Goal: Task Accomplishment & Management: Manage account settings

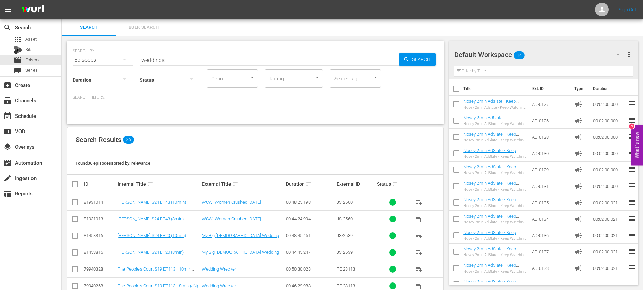
click at [181, 60] on input "weddings" at bounding box center [270, 60] width 260 height 16
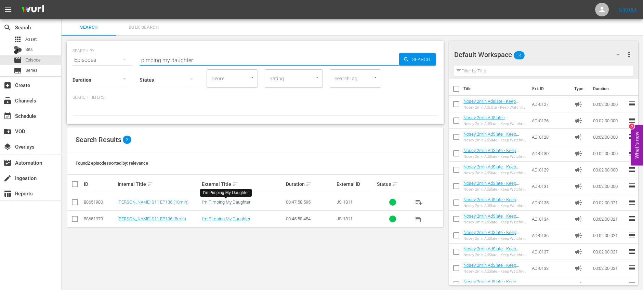
type input "pimping my daughter"
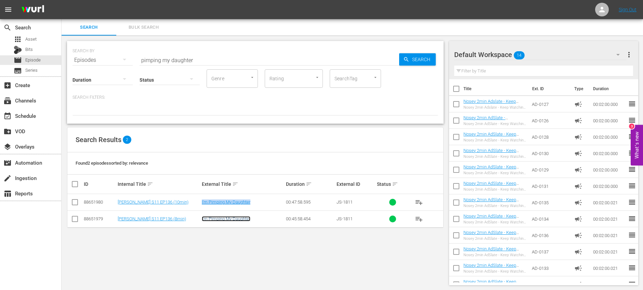
drag, startPoint x: 224, startPoint y: 219, endPoint x: 234, endPoint y: 217, distance: 10.0
click at [34, 70] on span "Series" at bounding box center [31, 70] width 12 height 7
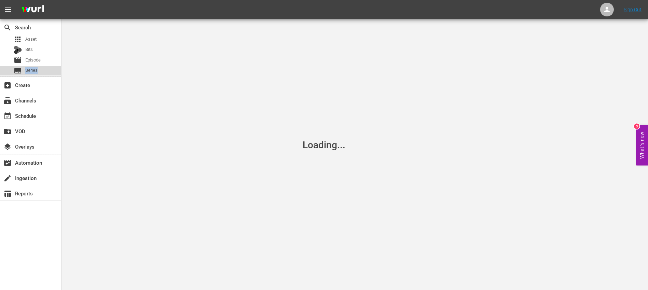
click at [34, 70] on span "Series" at bounding box center [31, 70] width 12 height 7
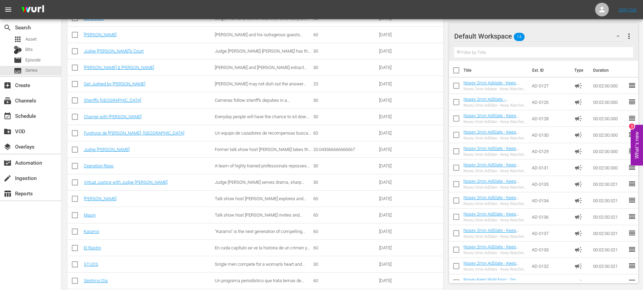
scroll to position [195, 0]
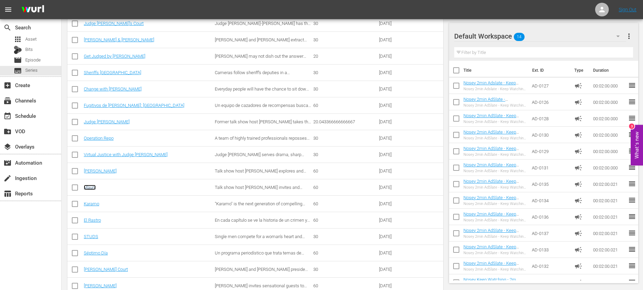
click at [94, 187] on link "Maury" at bounding box center [90, 187] width 12 height 5
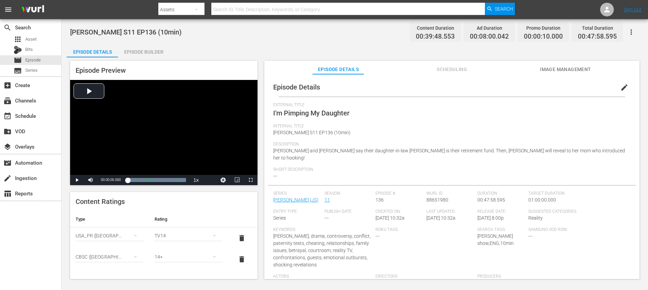
click at [620, 87] on span "edit" at bounding box center [624, 87] width 8 height 8
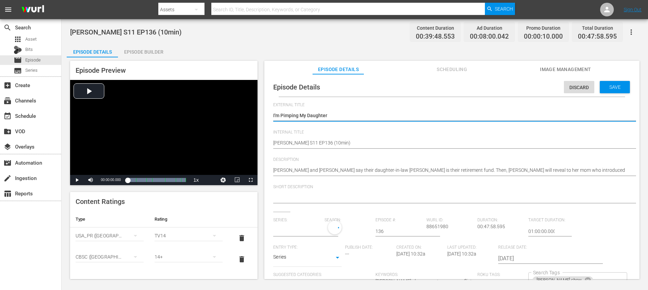
type input "[PERSON_NAME]"
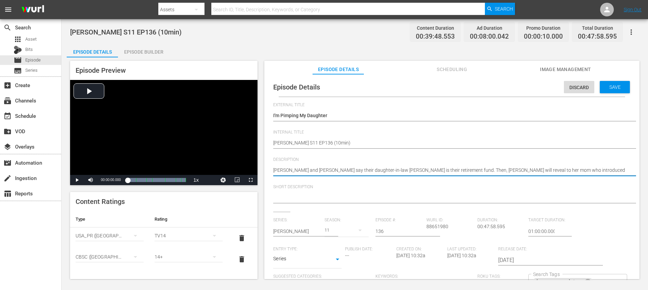
click at [454, 172] on textarea "[PERSON_NAME] and [PERSON_NAME] say their daughter-in-law [PERSON_NAME] is thei…" at bounding box center [450, 171] width 354 height 8
click at [401, 197] on textarea at bounding box center [450, 198] width 354 height 8
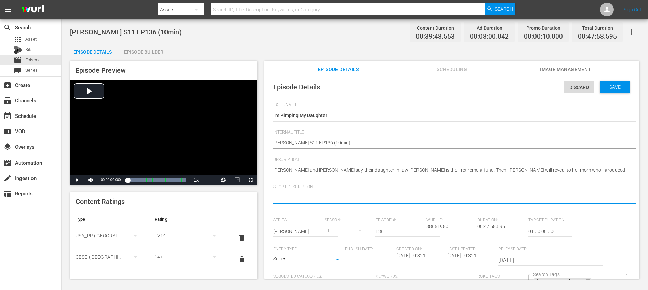
paste textarea "[PERSON_NAME] and [PERSON_NAME] say their daughter-in-law [PERSON_NAME] is thei…"
type textarea "[PERSON_NAME] and [PERSON_NAME] say their daughter-in-law [PERSON_NAME] is thei…"
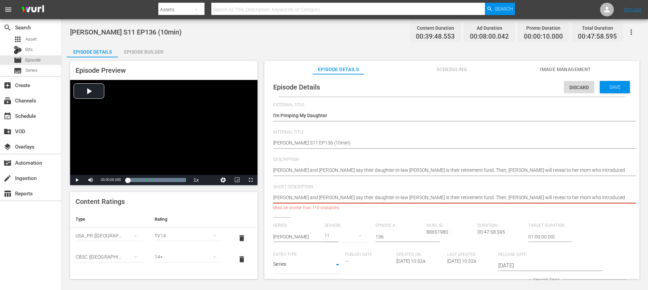
click at [480, 197] on textarea "[PERSON_NAME] and [PERSON_NAME] say their daughter-in-law [PERSON_NAME] is thei…" at bounding box center [450, 198] width 354 height 8
click at [480, 197] on textarea "Steven and Tekla say their daughter-in-law Jamie is their retirement fund. Then…" at bounding box center [450, 198] width 354 height 8
click at [480, 198] on textarea "Steven and Tekla say their daughter-in-law Jamie is their retirement fund. Then…" at bounding box center [450, 198] width 354 height 8
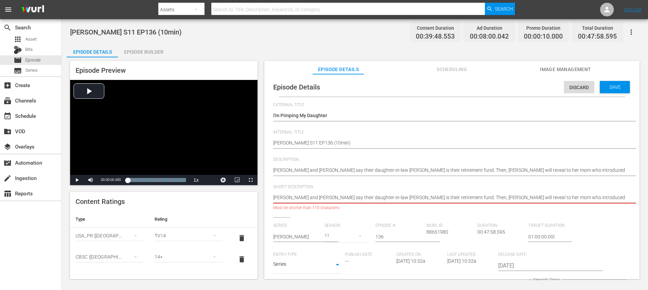
click at [480, 198] on textarea "Steven and Tekla say their daughter-in-law Jamie is their retirement fund. Then…" at bounding box center [450, 198] width 354 height 8
type textarea "Steven and Tekla say their daughter-in-law Jamie is their retirement fund. Then…"
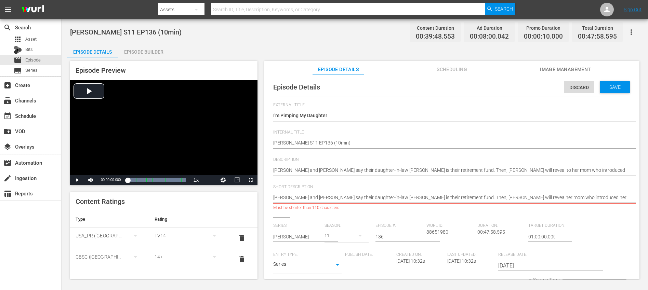
type textarea "Steven and Tekla say their daughter-in-law Jamie is their retirement fund. Then…"
drag, startPoint x: 478, startPoint y: 197, endPoint x: 560, endPoint y: 199, distance: 82.8
click at [561, 199] on textarea "Steven and Tekla say their daughter-in-law Jamie is their retirement fund. Then…" at bounding box center [450, 198] width 354 height 8
type textarea "Steven and Tekla say their daughter-in-law Jamie is their retirement fund. Then…"
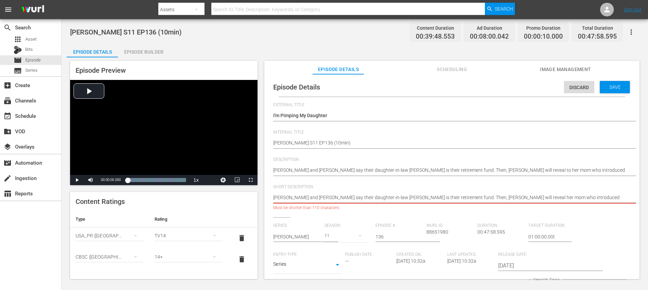
type textarea "Steven and Tekla say their daughter-in-law Jamie is their retirement fund. Then…"
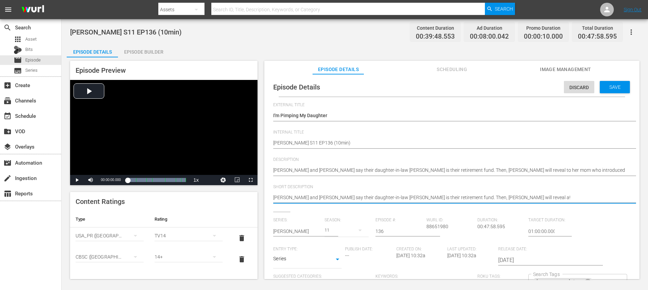
type textarea "Steven and Tekla say their daughter-in-law Jamie is their retirement fund. Then…"
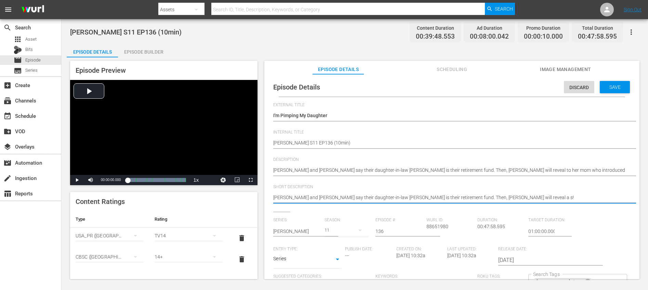
type textarea "Steven and Tekla say their daughter-in-law Jamie is their retirement fund. Then…"
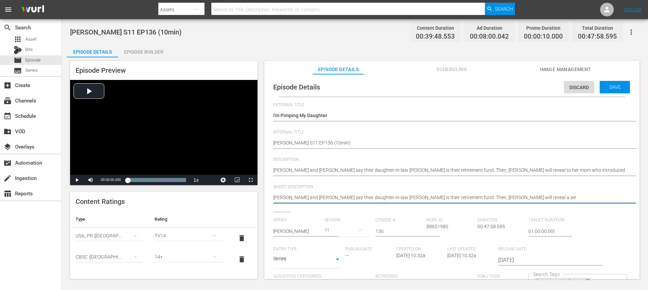
type textarea "Steven and Tekla say their daughter-in-law Jamie is their retirement fund. Then…"
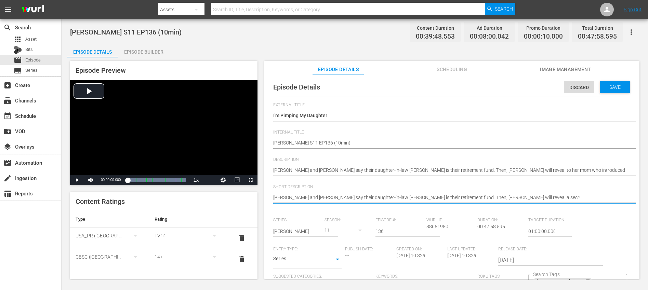
type textarea "Steven and Tekla say their daughter-in-law Jamie is their retirement fund. Then…"
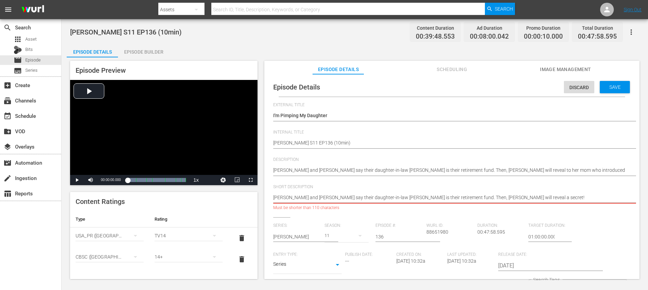
type textarea "Steven and Tekla say their daughter-in-law Jamie is their retirement fund. Then…"
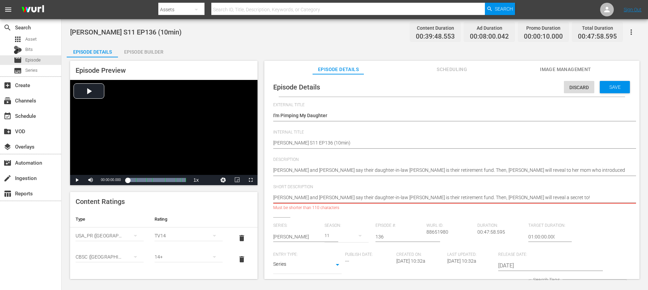
type textarea "Steven and Tekla say their daughter-in-law Jamie is their retirement fund. Then…"
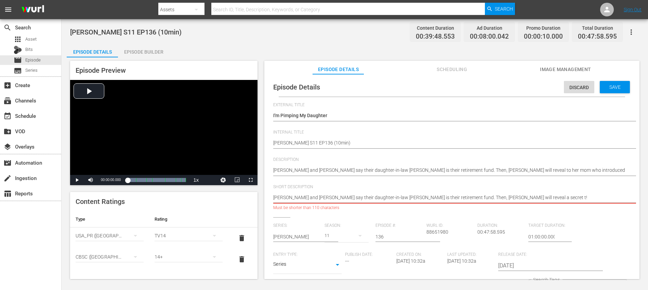
type textarea "Steven and Tekla say their daughter-in-law Jamie is their retirement fund. Then…"
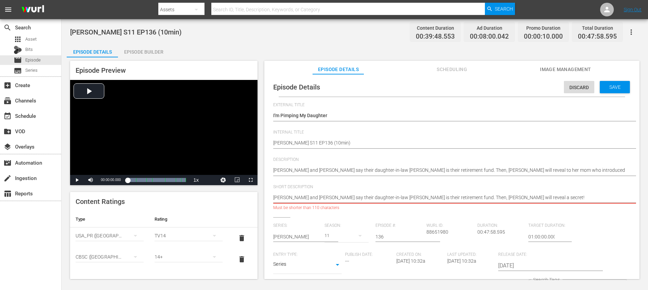
type textarea "Steven and Tekla say their daughter-in-law Jamie is their retirement fund. Then…"
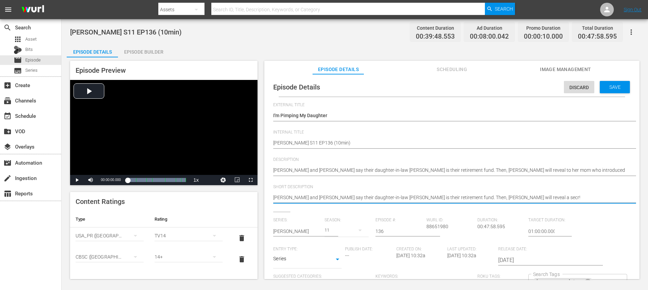
type textarea "Steven and Tekla say their daughter-in-law Jamie is their retirement fund. Then…"
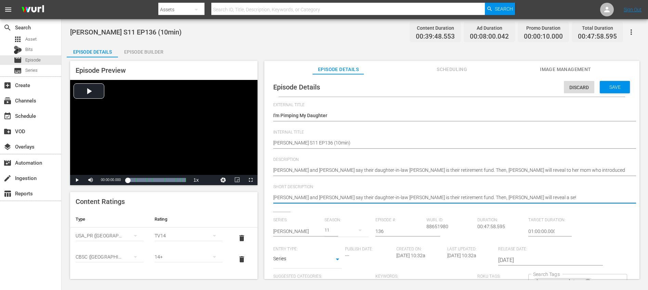
type textarea "Steven and Tekla say their daughter-in-law Jamie is their retirement fund. Then…"
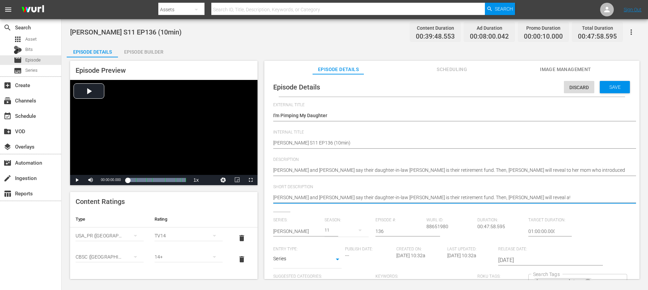
type textarea "Steven and Tekla say their daughter-in-law Jamie is their retirement fund. Then…"
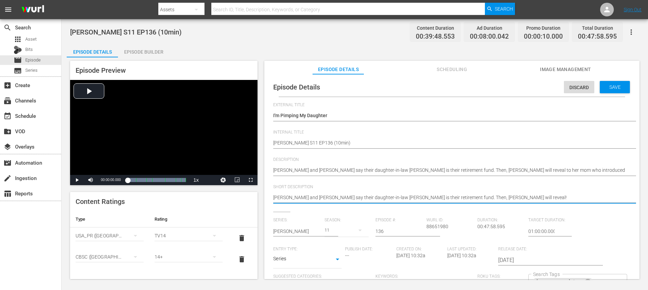
type textarea "Steven and Tekla say their daughter-in-law Jamie is their retirement fund. Then…"
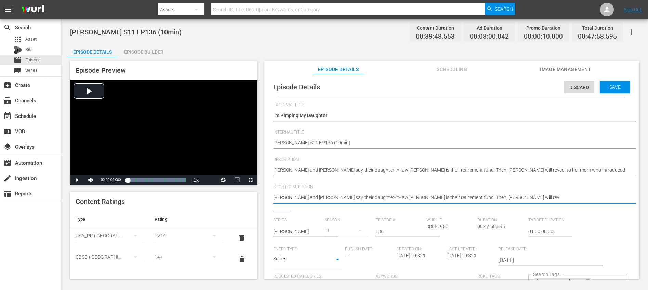
type textarea "Steven and Tekla say their daughter-in-law Jamie is their retirement fund. Then…"
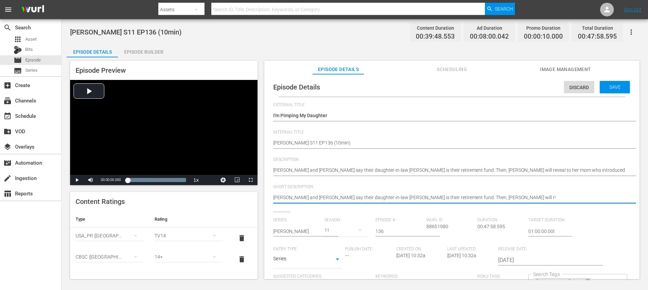
type textarea "Steven and Tekla say their daughter-in-law Jamie is their retirement fund. Then…"
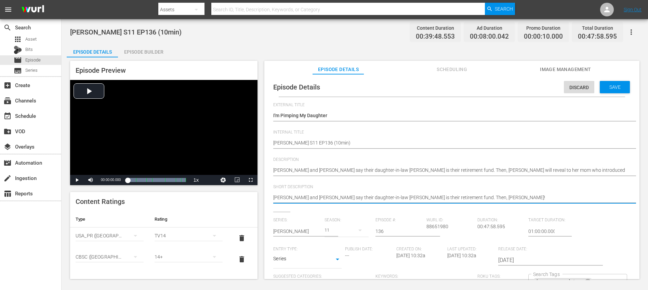
type textarea "Steven and Tekla say their daughter-in-law Jamie is their retirement fund. Then…"
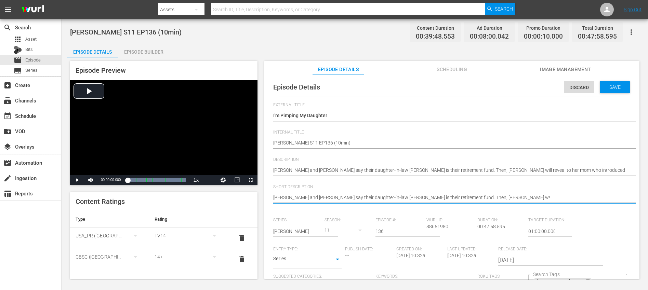
type textarea "Steven and Tekla say their daughter-in-law Jamie is their retirement fund. Then…"
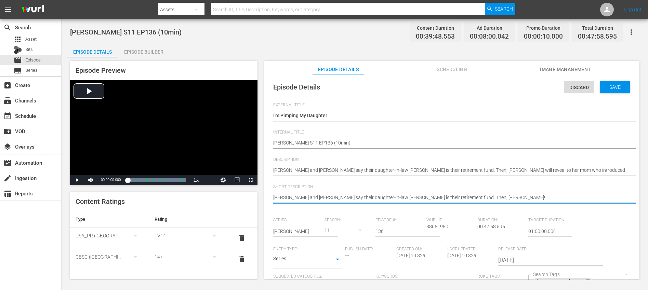
type textarea "Steven and Tekla say their daughter-in-law Jamie is their retirement fund. Then…"
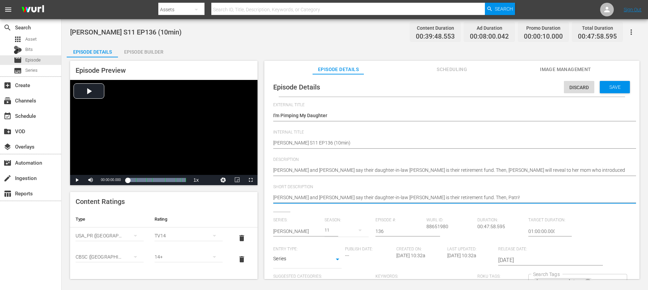
type textarea "Steven and Tekla say their daughter-in-law Jamie is their retirement fund. Then…"
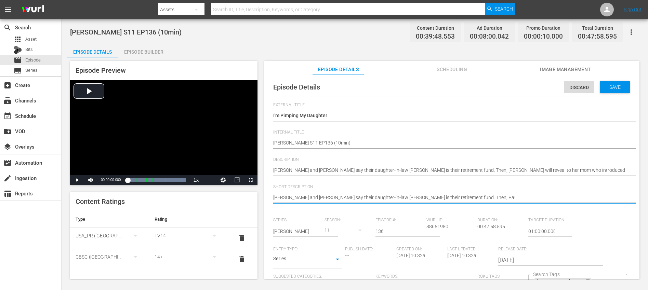
type textarea "Steven and Tekla say their daughter-in-law Jamie is their retirement fund. Then…"
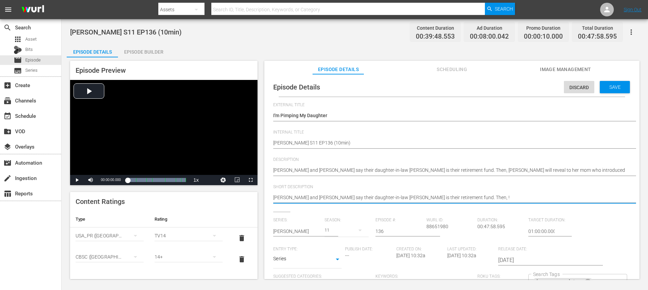
type textarea "Steven and Tekla say their daughter-in-law Jamie is their retirement fund. Then…"
type textarea "Steven and Tekla say their daughter-in-law Jamie is their retirement fund. Then!"
type textarea "Steven and Tekla say their daughter-in-law Jamie is their retirement fund. The!"
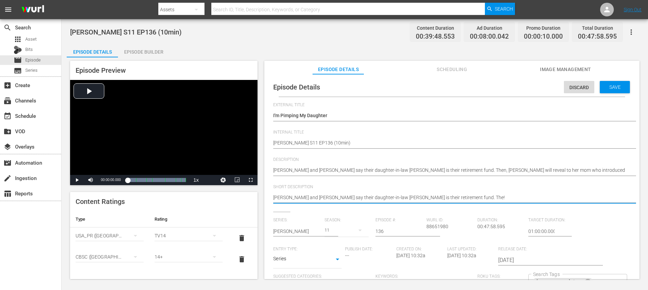
type textarea "Steven and Tekla say their daughter-in-law Jamie is their retirement fund. Th!"
type textarea "Steven and Tekla say their daughter-in-law Jamie is their retirement fund. T!"
type textarea "Steven and Tekla say their daughter-in-law Jamie is their retirement fund. !"
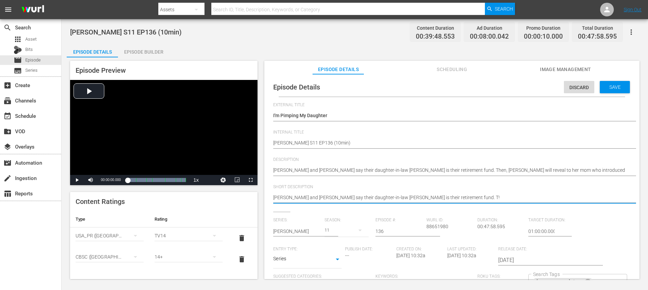
type textarea "Steven and Tekla say their daughter-in-law Jamie is their retirement fund. !"
type textarea "Steven and Tekla say their daughter-in-law Jamie is their retirement fund.!"
type textarea "Steven and Tekla say their daughter-in-law Jamie is their retirement fund."
click at [453, 197] on textarea "Steven and Tekla say their daughter-in-law Jamie is their retirement fund." at bounding box center [450, 198] width 354 height 8
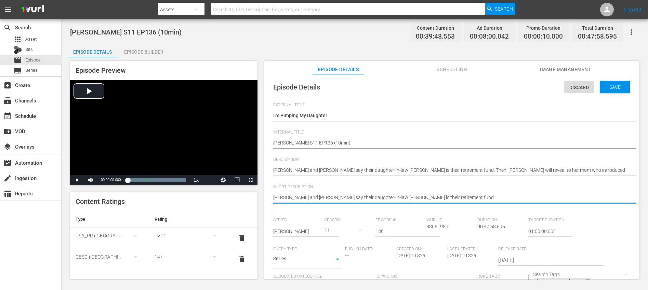
click at [453, 197] on textarea "Steven and Tekla say their daughter-in-law Jamie is their retirement fund." at bounding box center [450, 198] width 354 height 8
type textarea "Steven and Tekla say their daughter-in-law Jamie is their retirement fund."
click at [614, 89] on span "Save" at bounding box center [615, 86] width 22 height 5
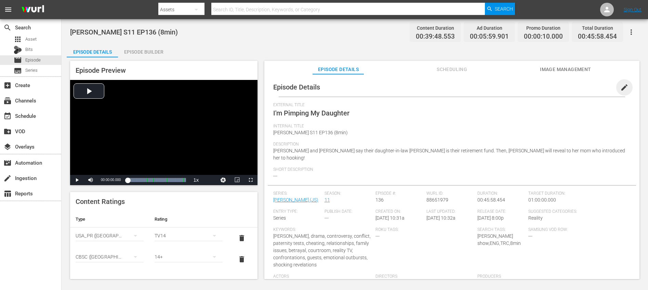
click at [620, 89] on span "edit" at bounding box center [624, 87] width 8 height 8
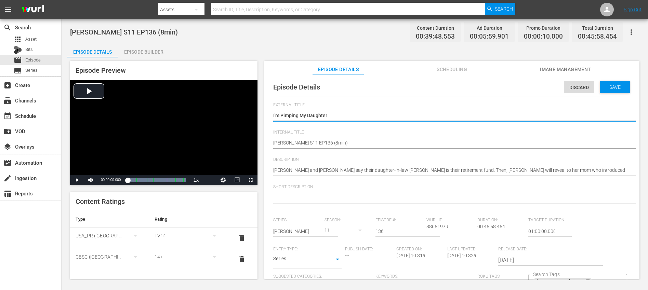
click at [307, 197] on textarea at bounding box center [450, 198] width 354 height 8
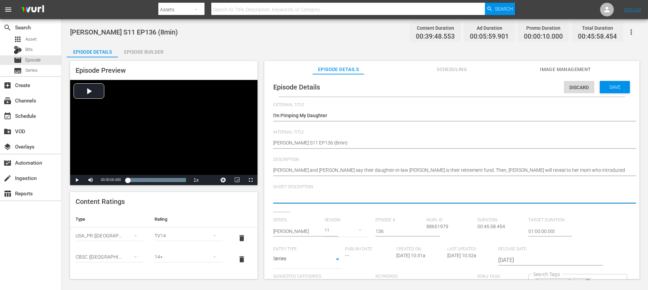
paste textarea "[PERSON_NAME] and [PERSON_NAME] say their daughter-in-law [PERSON_NAME] is thei…"
type textarea "[PERSON_NAME] and [PERSON_NAME] say their daughter-in-law [PERSON_NAME] is thei…"
click at [611, 89] on span "Save" at bounding box center [615, 86] width 22 height 5
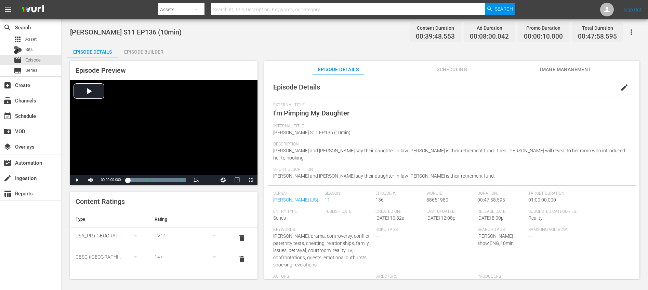
click at [473, 70] on span "Scheduling" at bounding box center [451, 69] width 51 height 9
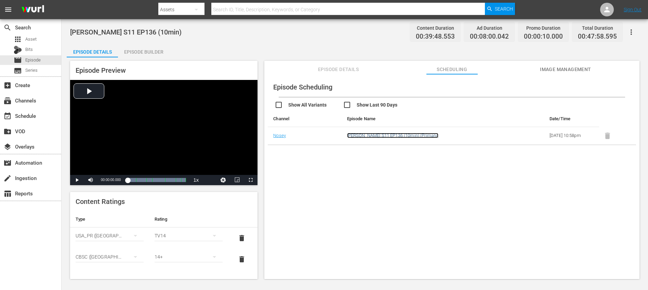
click at [401, 137] on link "Jerry Springer S11 EP136 (10min) (Primary)" at bounding box center [393, 135] width 92 height 5
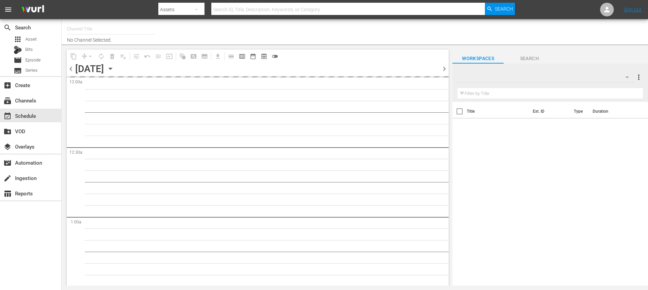
type input "Nosey (319)"
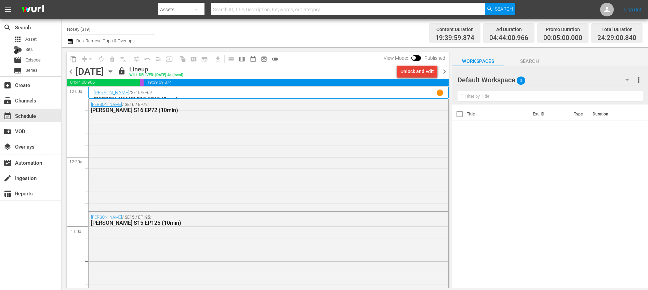
click at [416, 74] on div "Unlock and Edit" at bounding box center [417, 71] width 34 height 12
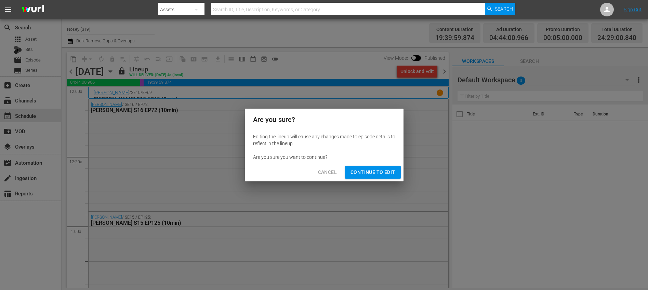
click at [380, 174] on span "Continue to Edit" at bounding box center [372, 172] width 44 height 9
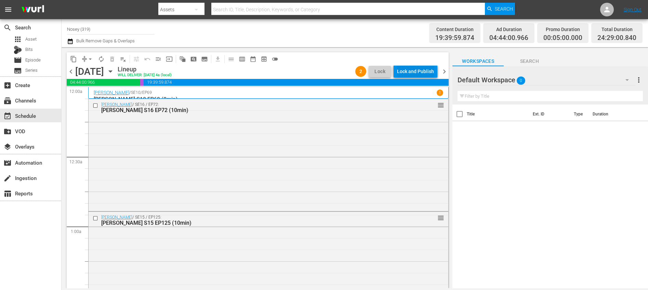
click at [416, 71] on div "Lock and Publish" at bounding box center [415, 71] width 37 height 12
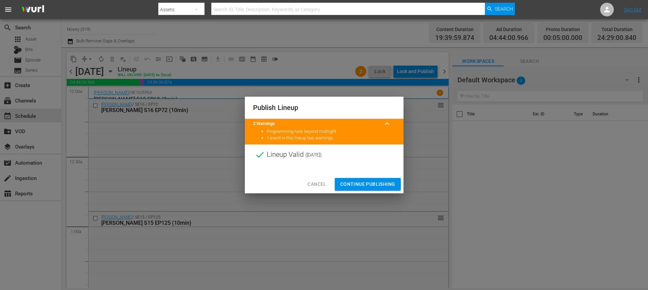
click at [372, 187] on span "Continue Publishing" at bounding box center [367, 184] width 55 height 9
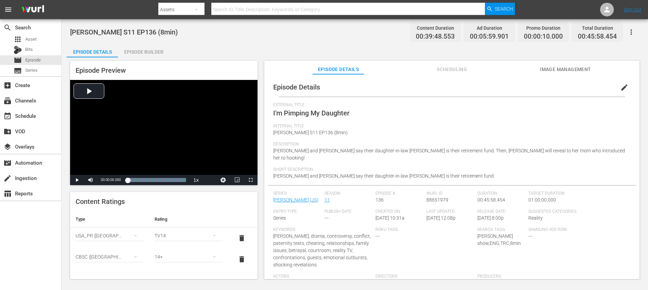
click at [456, 72] on span "Scheduling" at bounding box center [451, 69] width 51 height 9
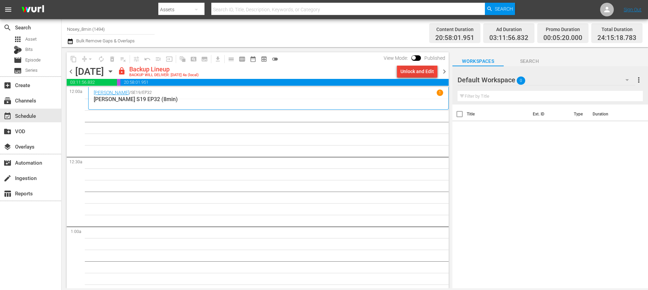
click at [410, 73] on div "Unlock and Edit" at bounding box center [417, 71] width 34 height 12
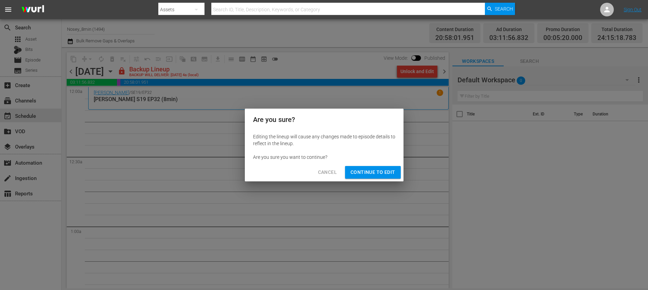
click at [378, 177] on button "Continue to Edit" at bounding box center [372, 172] width 55 height 13
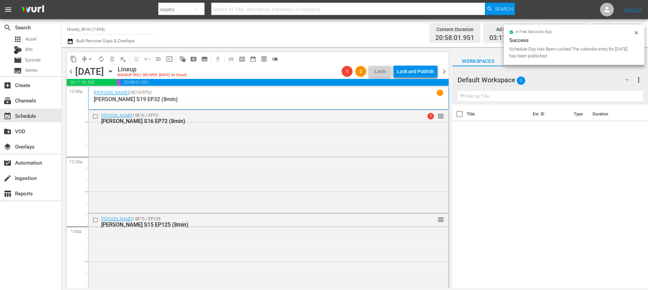
click at [69, 73] on span "chevron_left" at bounding box center [71, 71] width 9 height 9
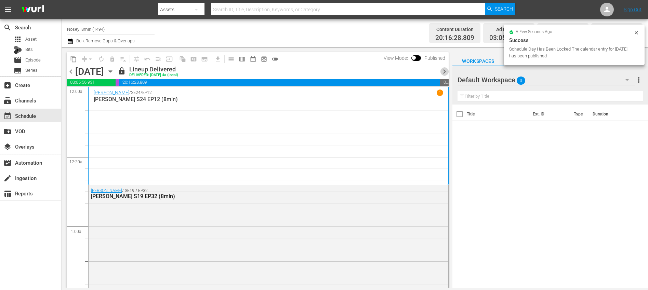
click at [444, 72] on span "chevron_right" at bounding box center [444, 71] width 9 height 9
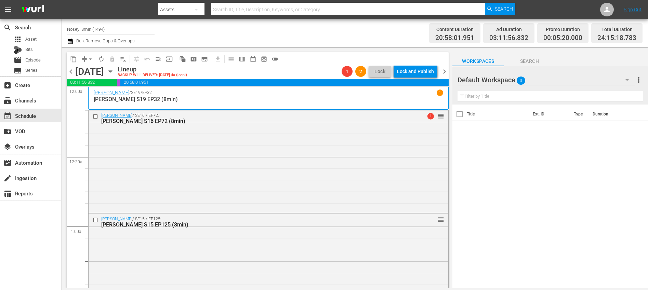
click at [89, 57] on span "arrow_drop_down" at bounding box center [90, 59] width 7 height 7
click at [100, 94] on li "Align to End of Previous Day" at bounding box center [91, 95] width 72 height 11
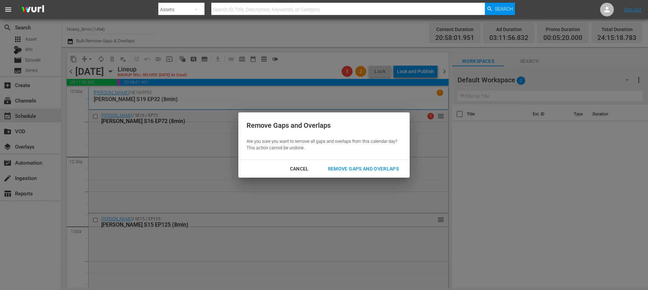
click at [378, 173] on button "Remove Gaps and Overlaps" at bounding box center [363, 169] width 87 height 13
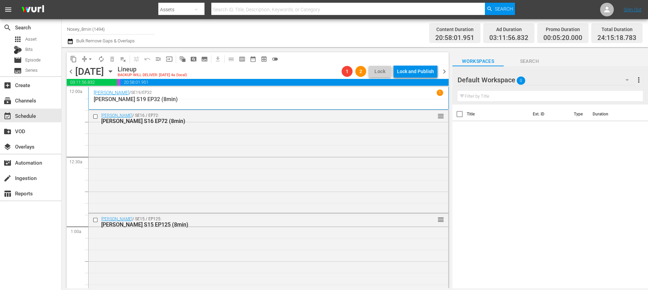
click at [445, 71] on span "chevron_right" at bounding box center [444, 71] width 9 height 9
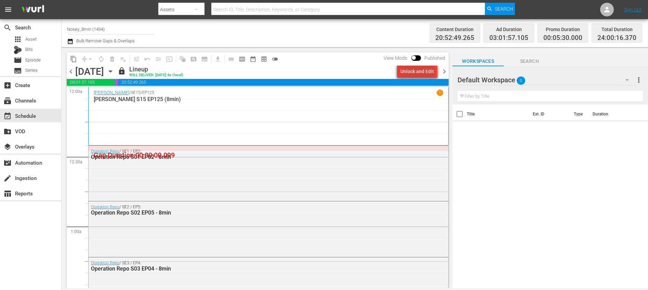
click at [419, 73] on div "Unlock and Edit" at bounding box center [417, 71] width 34 height 12
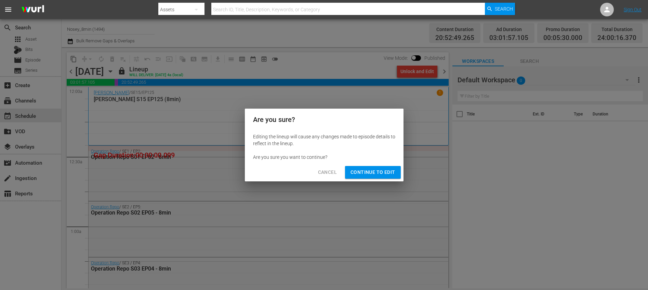
click at [373, 179] on div "Cancel Continue to Edit" at bounding box center [324, 172] width 159 height 18
click at [373, 174] on span "Continue to Edit" at bounding box center [372, 172] width 44 height 9
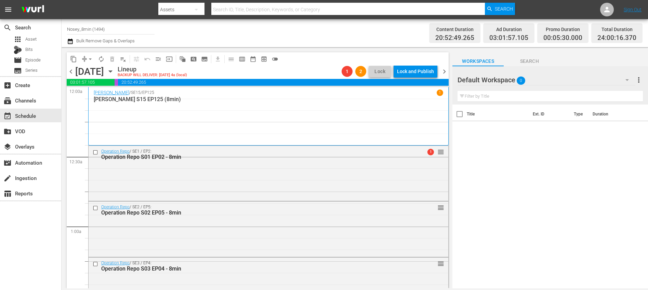
click at [445, 67] on span "chevron_right" at bounding box center [444, 71] width 9 height 9
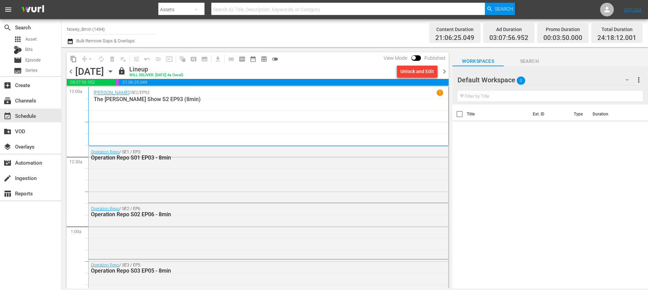
click at [415, 72] on div "Unlock and Edit" at bounding box center [417, 71] width 34 height 12
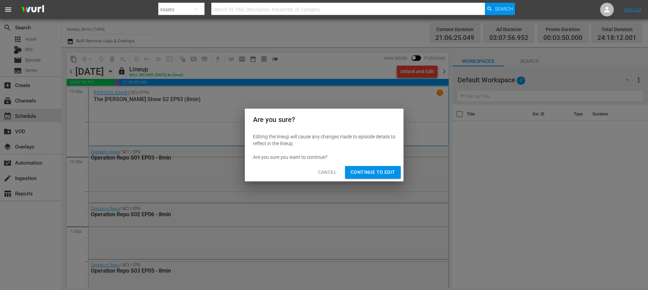
click at [383, 174] on span "Continue to Edit" at bounding box center [372, 172] width 44 height 9
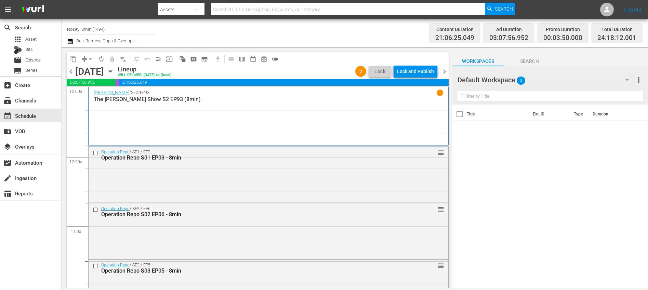
click at [70, 71] on span "chevron_left" at bounding box center [71, 71] width 9 height 9
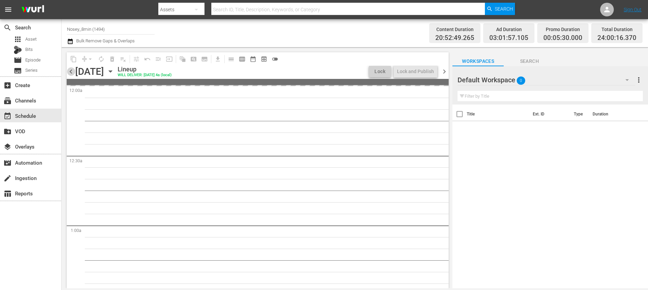
click at [70, 71] on span "chevron_left" at bounding box center [71, 71] width 9 height 9
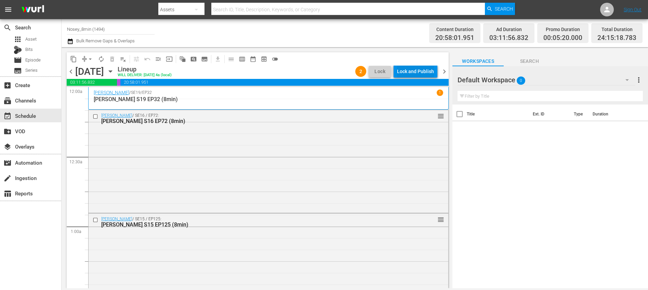
click at [420, 70] on div "Lock and Publish" at bounding box center [415, 71] width 37 height 12
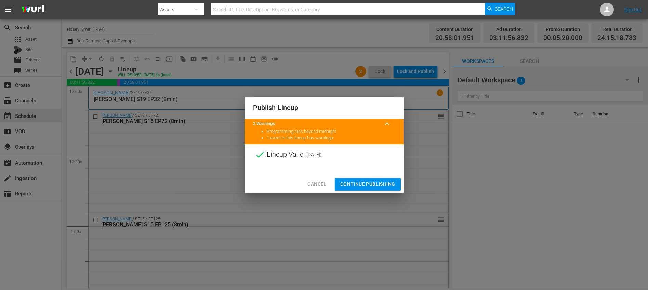
click at [362, 184] on span "Continue Publishing" at bounding box center [367, 184] width 55 height 9
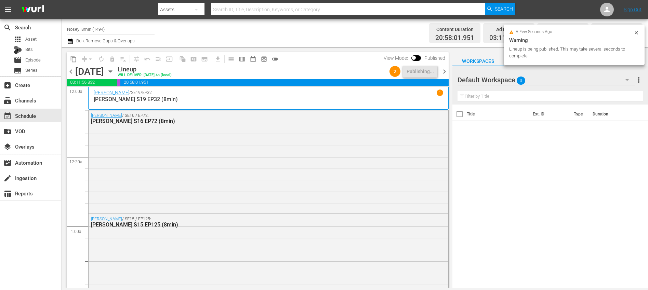
click at [446, 71] on span "chevron_right" at bounding box center [444, 71] width 9 height 9
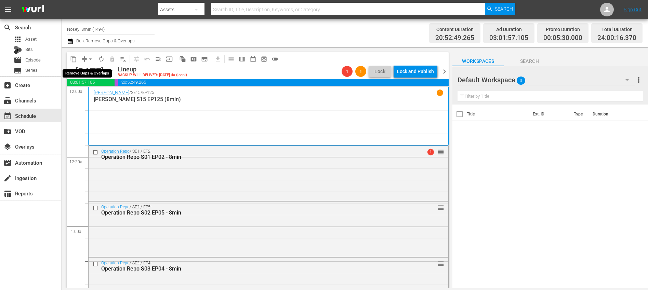
click at [91, 59] on span "arrow_drop_down" at bounding box center [90, 59] width 7 height 7
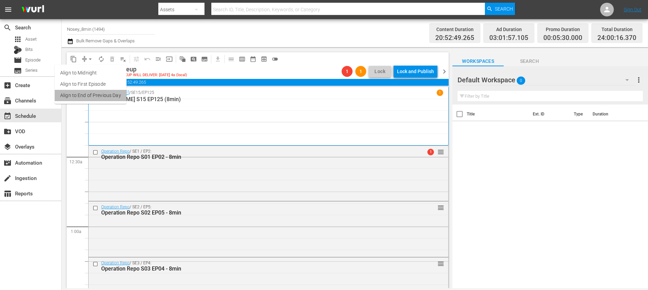
click at [98, 97] on li "Align to End of Previous Day" at bounding box center [91, 95] width 72 height 11
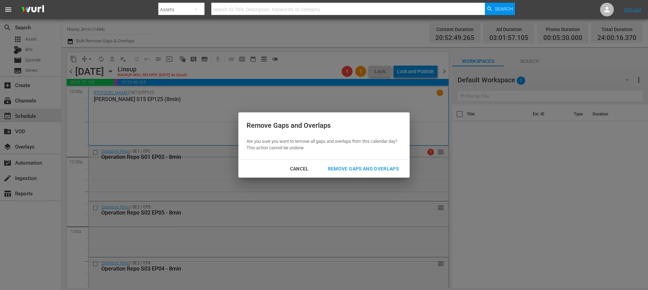
click at [363, 169] on div "Remove Gaps and Overlaps" at bounding box center [363, 169] width 82 height 9
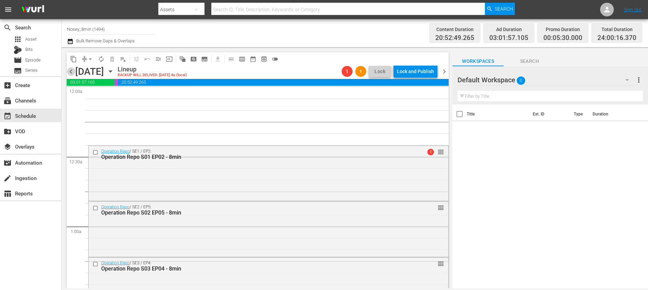
click at [72, 72] on span "chevron_left" at bounding box center [71, 71] width 9 height 9
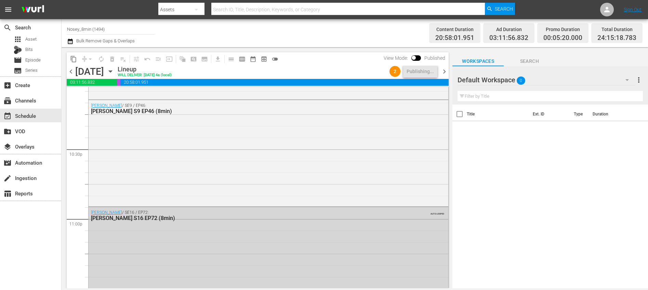
scroll to position [3205, 0]
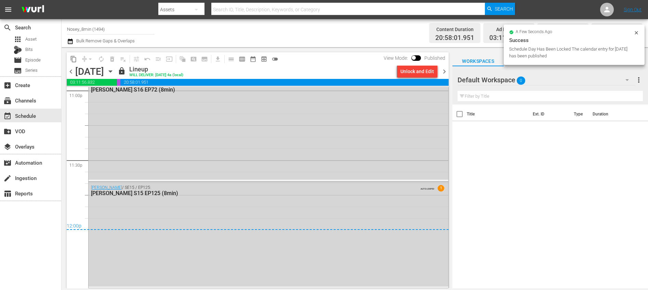
click at [444, 71] on span "chevron_right" at bounding box center [444, 71] width 9 height 9
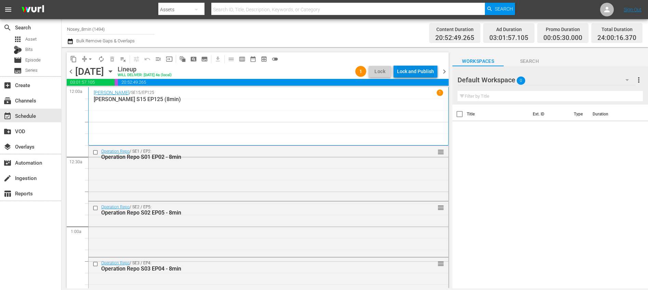
click at [416, 68] on div "Lock and Publish" at bounding box center [415, 71] width 37 height 12
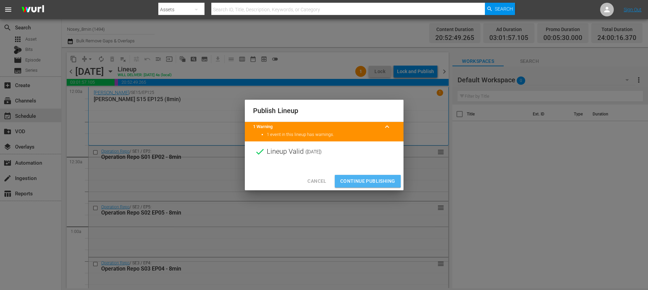
click at [356, 180] on span "Continue Publishing" at bounding box center [367, 181] width 55 height 9
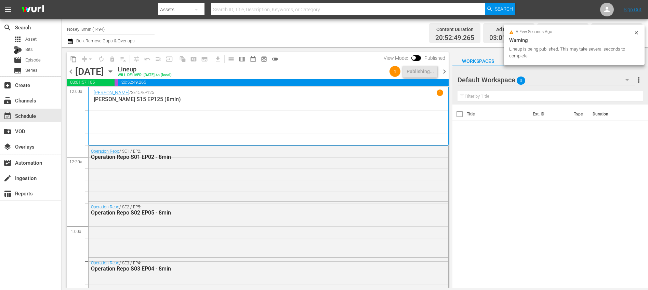
click at [445, 72] on span "chevron_right" at bounding box center [444, 71] width 9 height 9
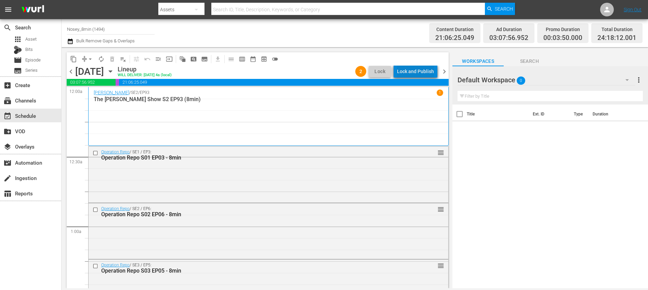
click at [430, 72] on div "Lock and Publish" at bounding box center [415, 71] width 37 height 12
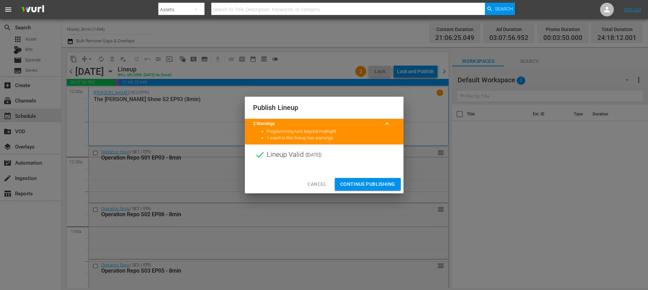
click at [354, 183] on span "Continue Publishing" at bounding box center [367, 184] width 55 height 9
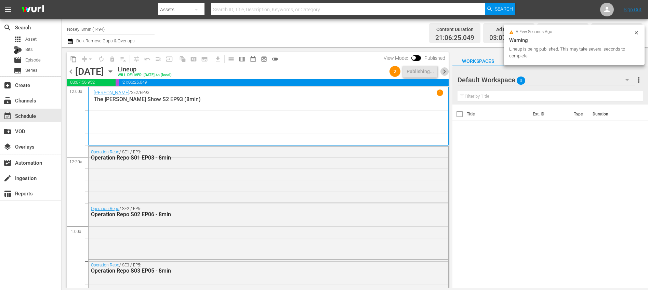
click at [446, 74] on span "chevron_right" at bounding box center [444, 71] width 9 height 9
